Goal: Task Accomplishment & Management: Use online tool/utility

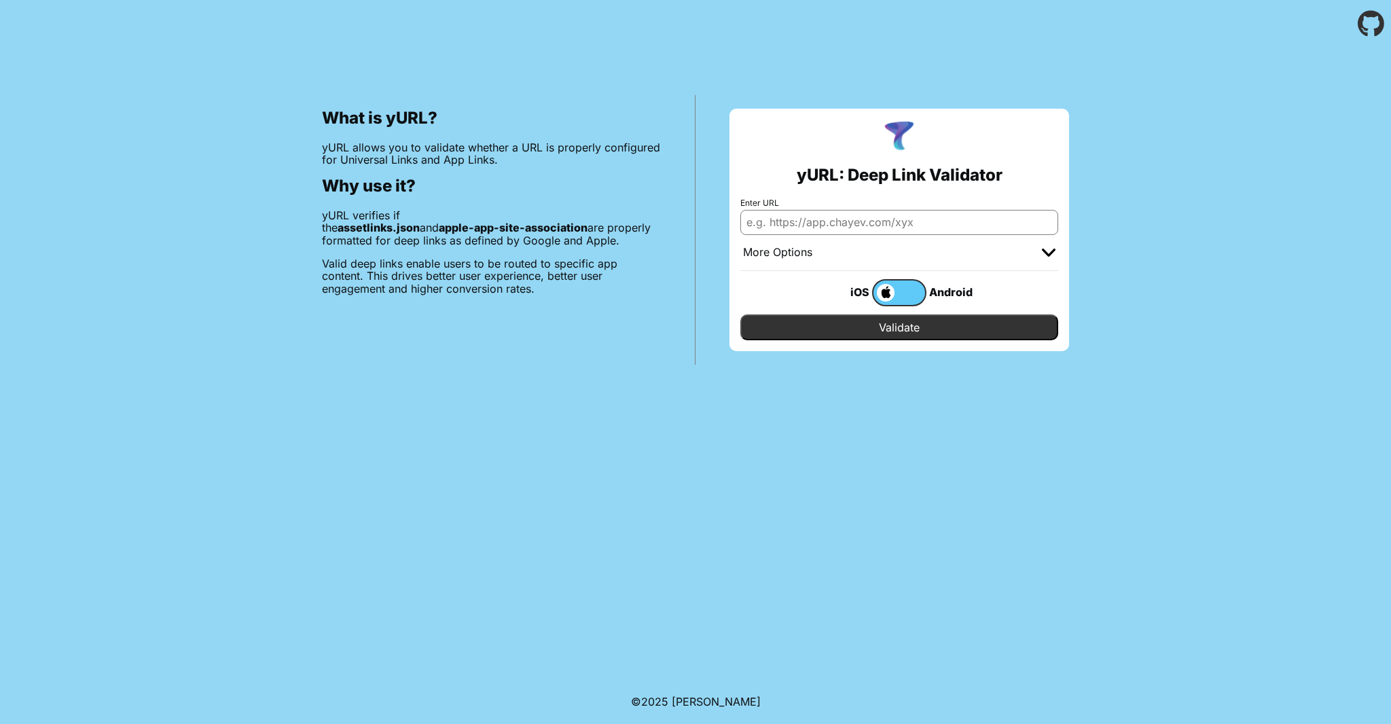
click at [996, 251] on div "More Options" at bounding box center [899, 253] width 318 height 36
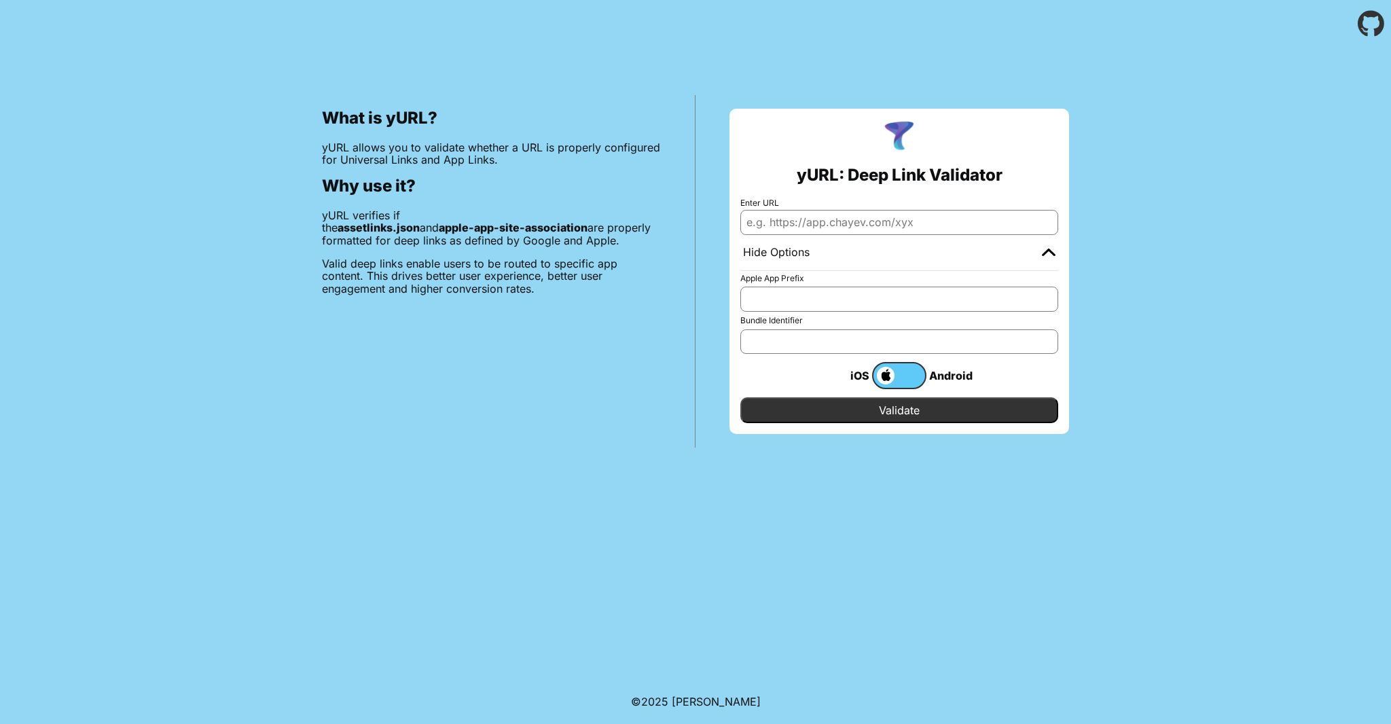
click at [986, 221] on input "Enter URL" at bounding box center [899, 222] width 318 height 24
paste input "mintautomotive.co.uk"
type input "mintautomotive.co.uk"
paste input "[URL][DOMAIN_NAME]"
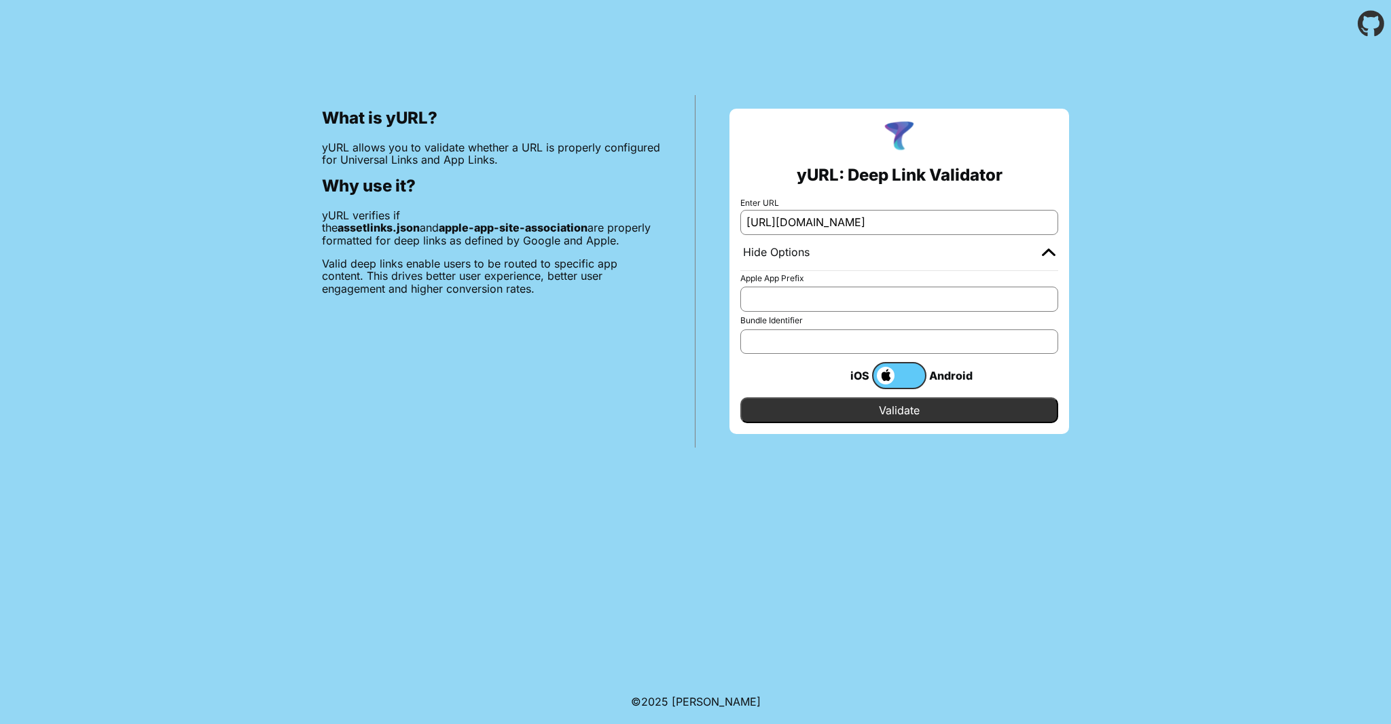
type input "[URL][DOMAIN_NAME]"
click at [896, 418] on input "Validate" at bounding box center [899, 410] width 318 height 26
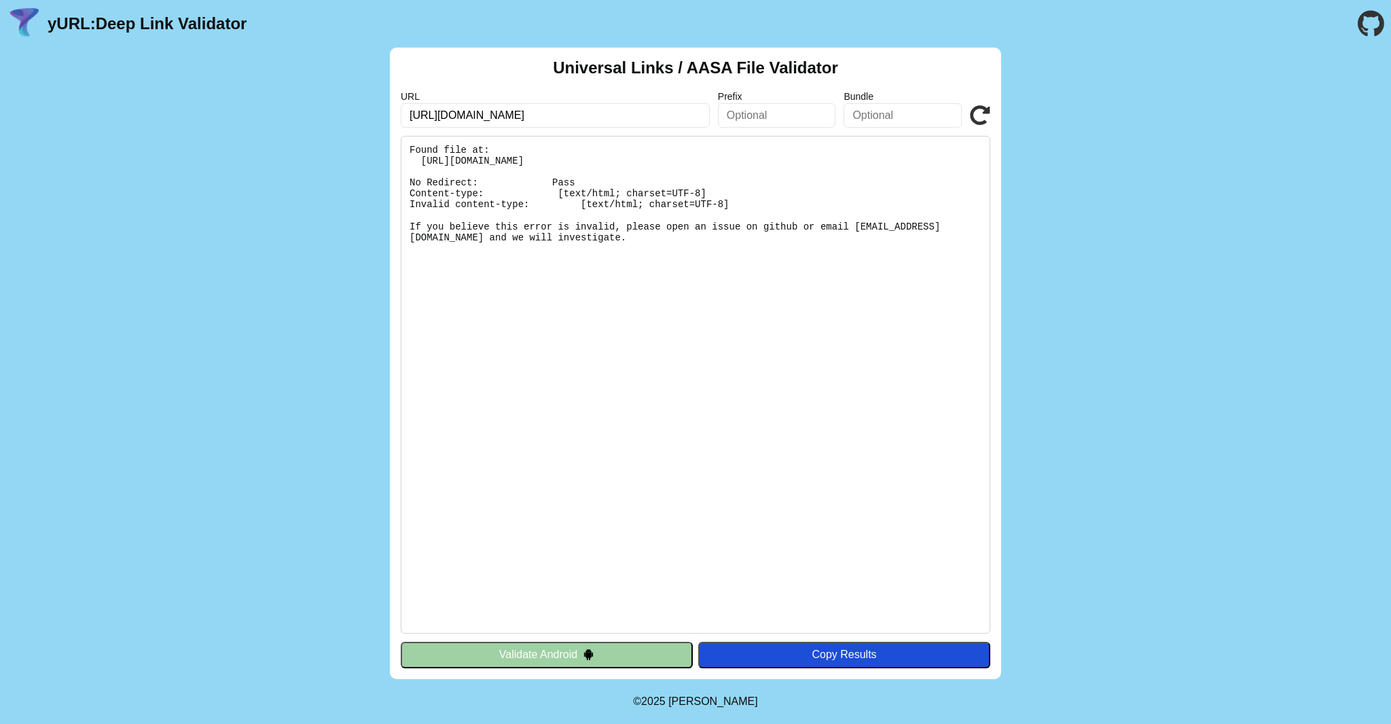
click at [984, 118] on icon at bounding box center [980, 115] width 20 height 20
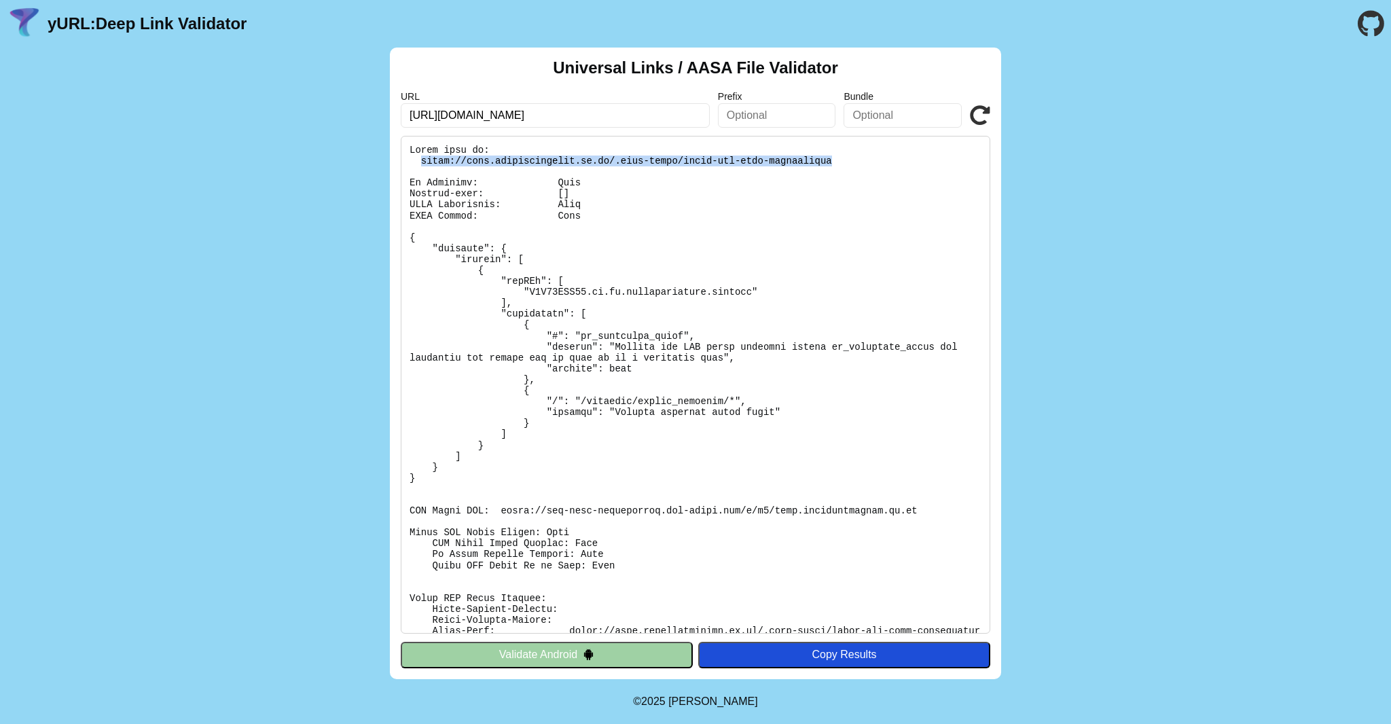
drag, startPoint x: 835, startPoint y: 159, endPoint x: 422, endPoint y: 161, distance: 412.9
click at [422, 161] on pre at bounding box center [696, 385] width 590 height 498
copy pre "[URL][DOMAIN_NAME]"
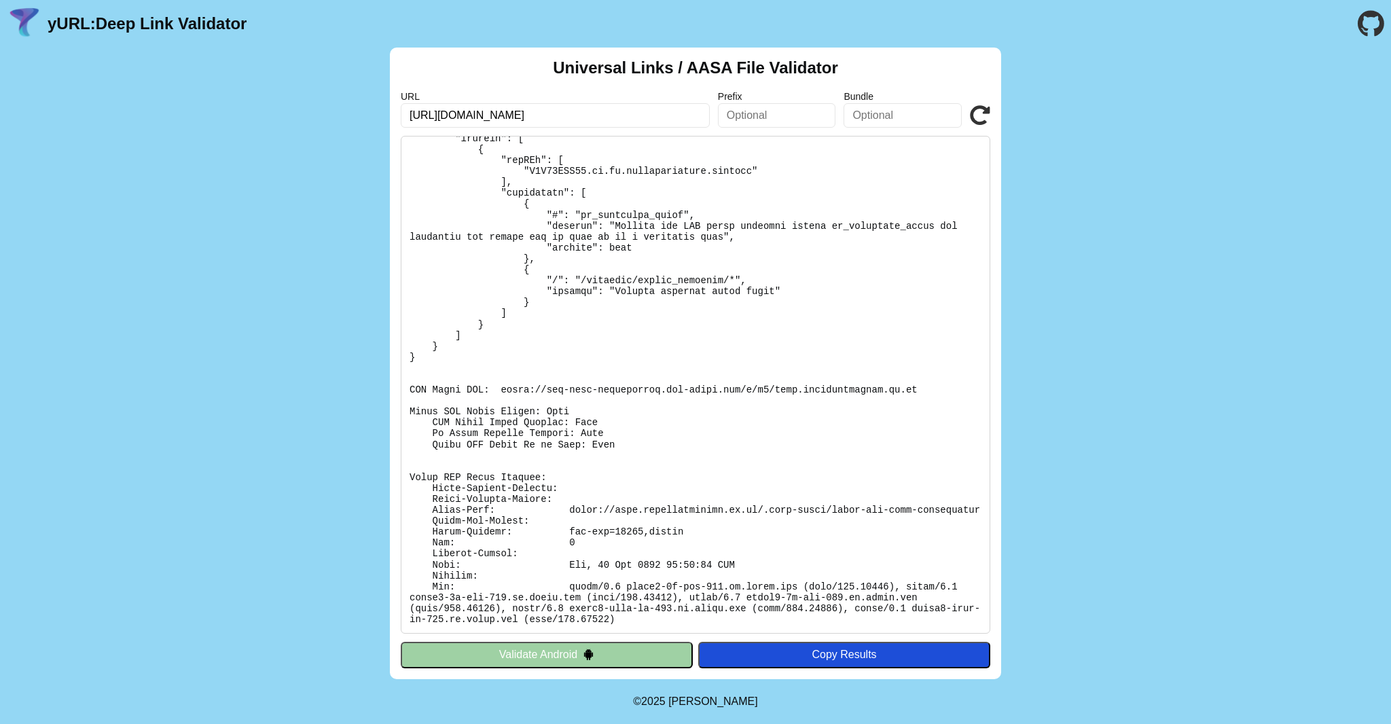
scroll to position [131, 0]
